Goal: Information Seeking & Learning: Understand process/instructions

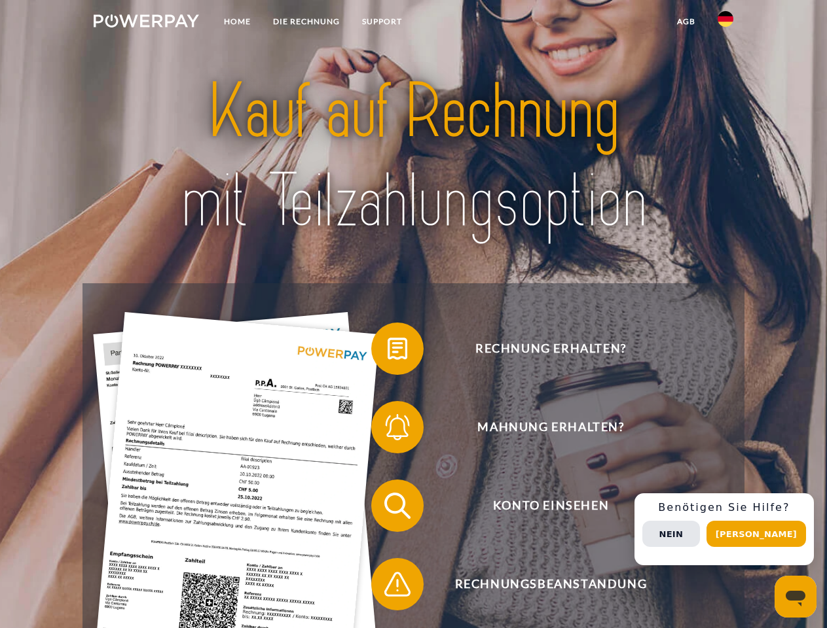
click at [146, 23] on img at bounding box center [146, 20] width 105 height 13
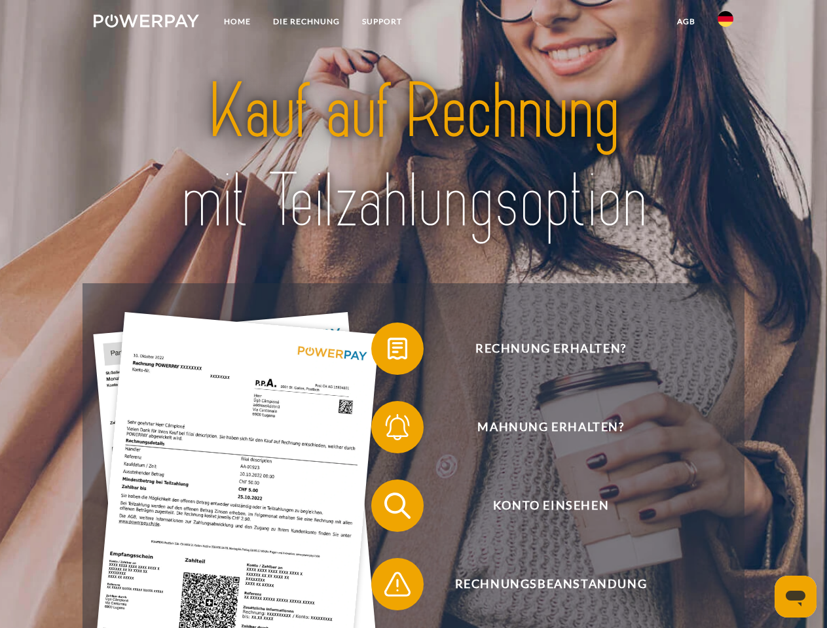
click at [725, 23] on img at bounding box center [725, 19] width 16 height 16
click at [685, 22] on link "agb" at bounding box center [686, 22] width 41 height 24
click at [387, 351] on span at bounding box center [377, 348] width 65 height 65
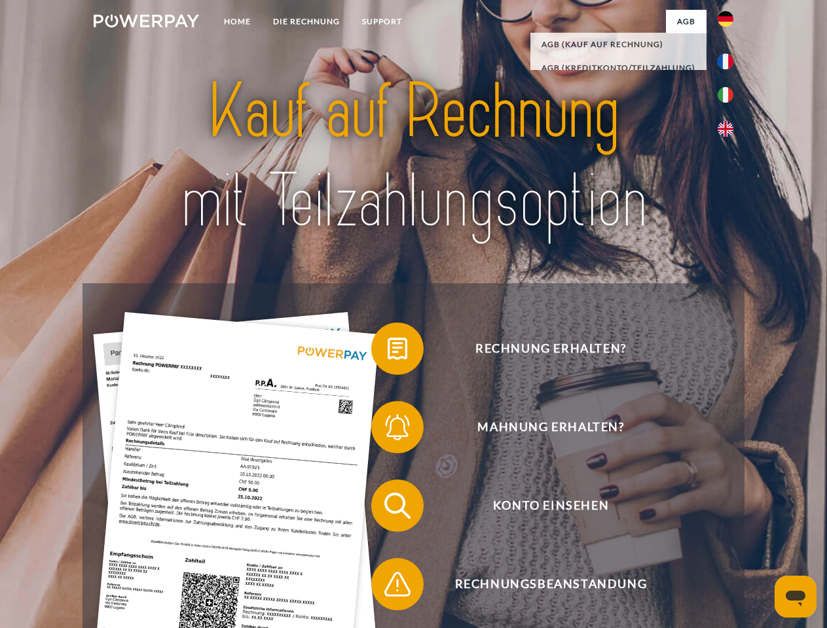
click at [387, 430] on span at bounding box center [377, 427] width 65 height 65
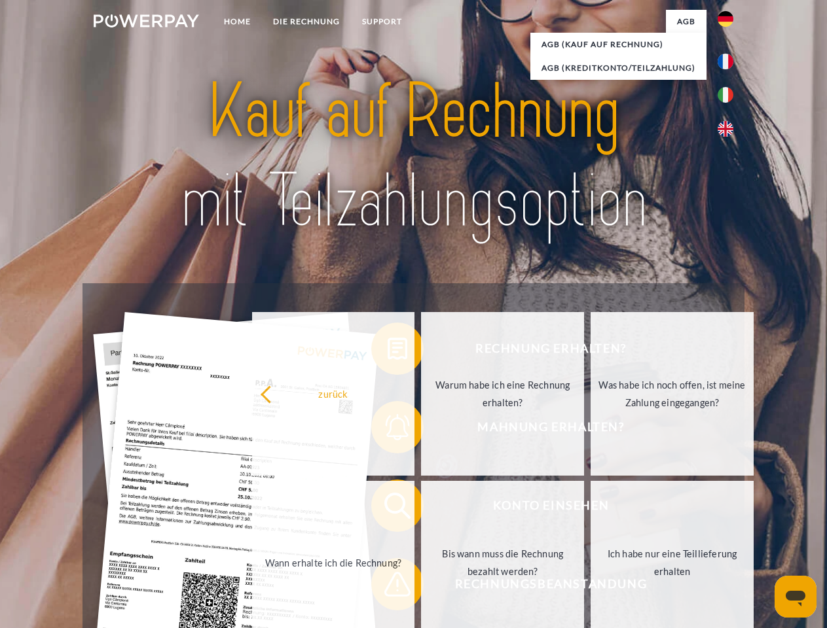
click at [421, 508] on link "Bis wann muss die Rechnung bezahlt werden?" at bounding box center [502, 563] width 163 height 164
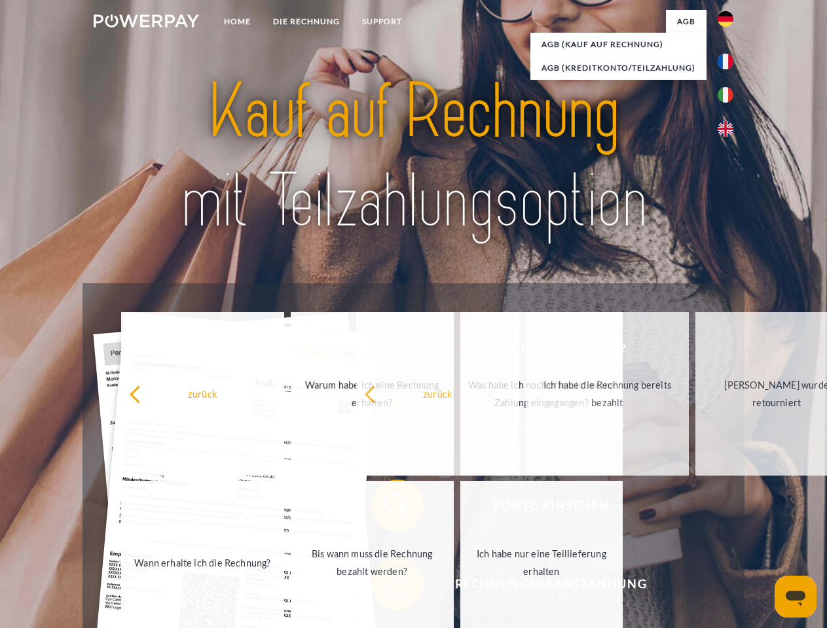
click at [387, 587] on span at bounding box center [377, 584] width 65 height 65
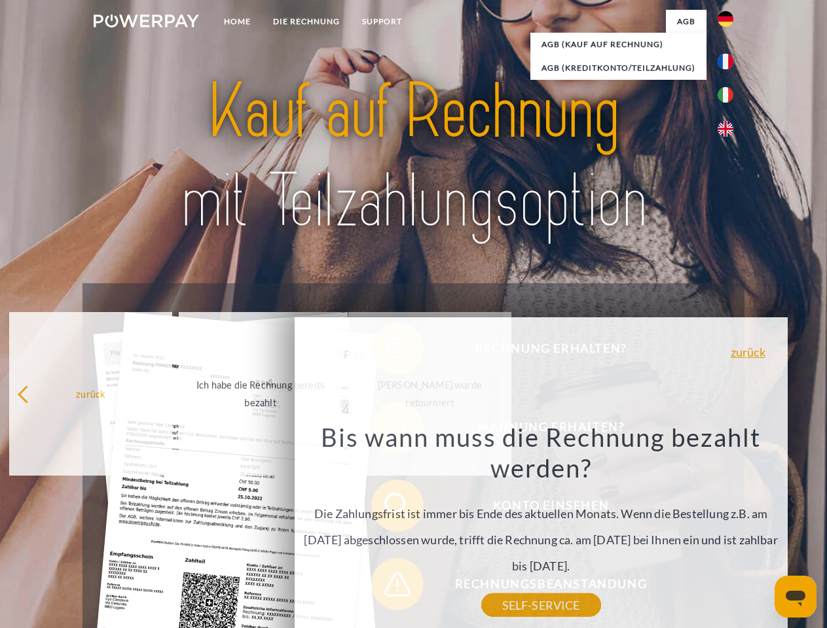
click at [728, 529] on div "Rechnung erhalten? Mahnung erhalten? Konto einsehen" at bounding box center [412, 545] width 661 height 524
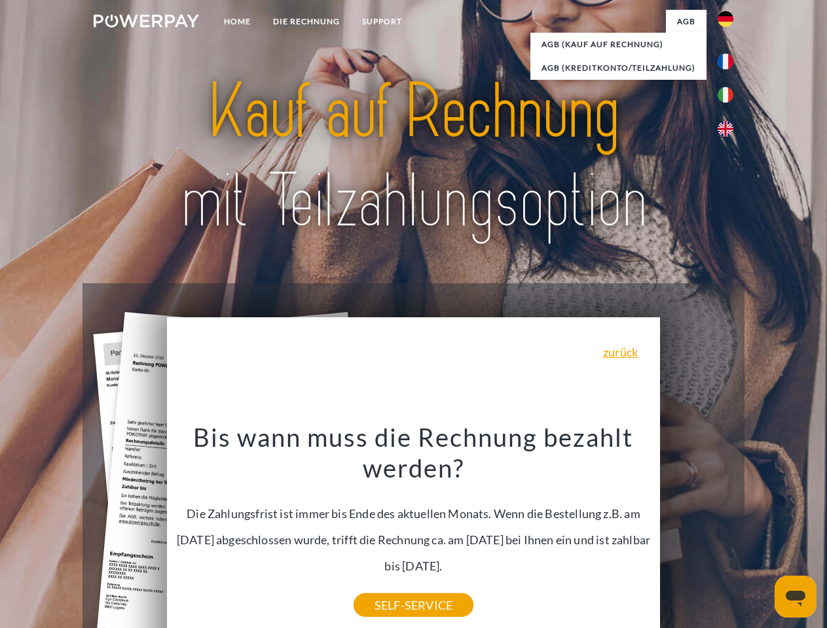
click at [696, 532] on span "Konto einsehen" at bounding box center [550, 506] width 321 height 52
click at [760, 534] on header "Home DIE RECHNUNG SUPPORT" at bounding box center [413, 452] width 827 height 904
